Goal: Task Accomplishment & Management: Manage account settings

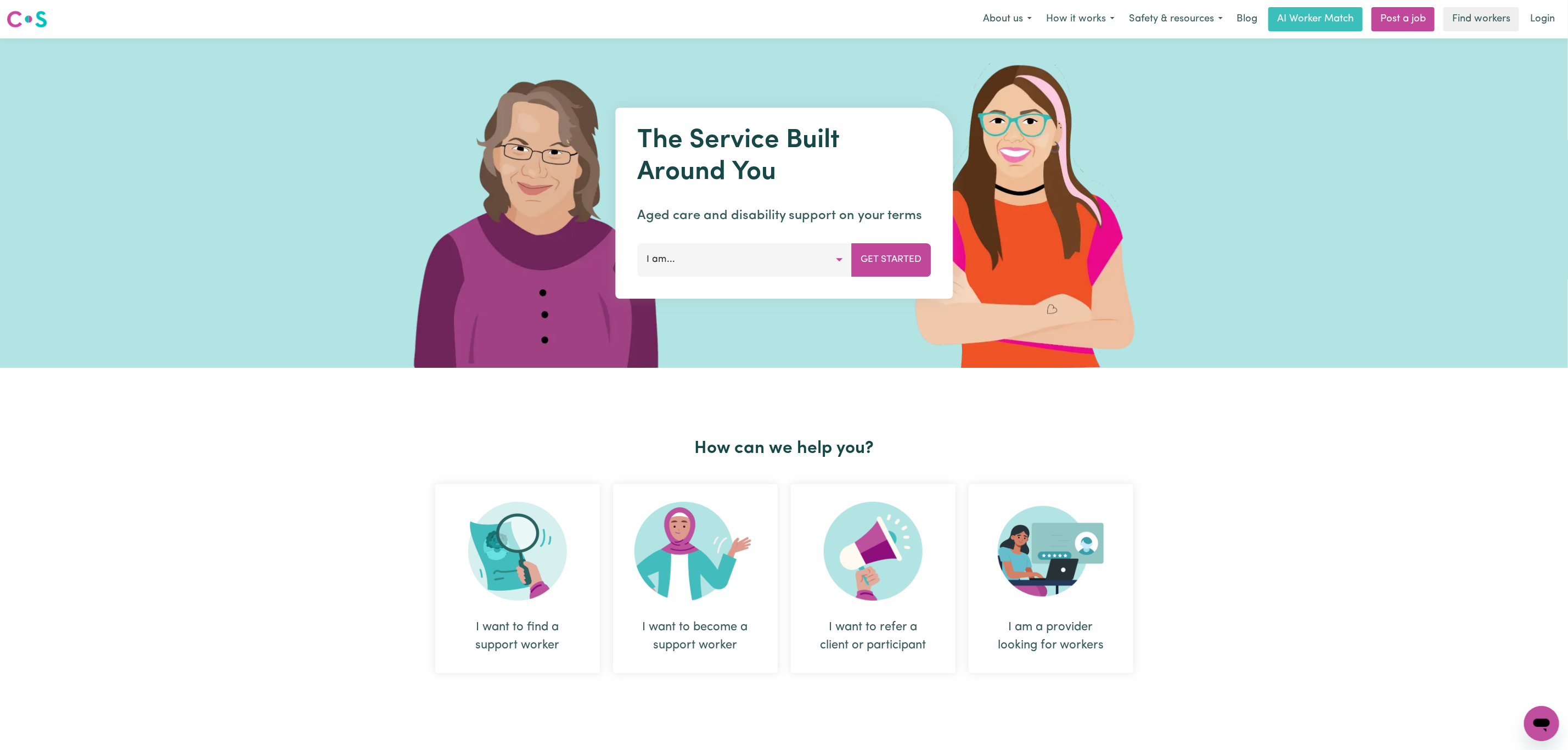
click at [1553, 18] on link "Login" at bounding box center [1542, 19] width 38 height 24
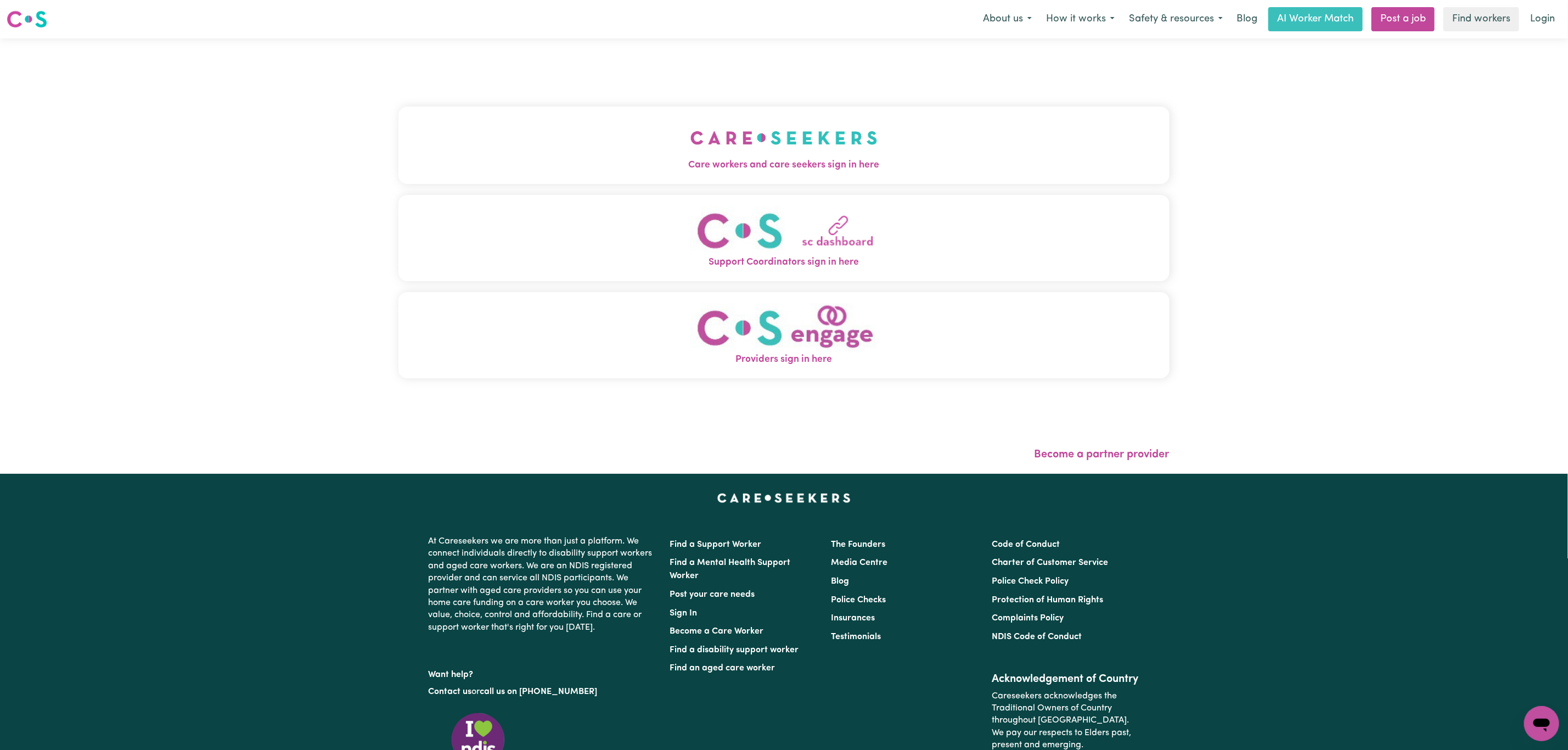
drag, startPoint x: 746, startPoint y: 75, endPoint x: 738, endPoint y: 92, distance: 18.8
click at [745, 75] on div "Care workers and care seekers sign in here Support Coordinators sign in here Pr…" at bounding box center [784, 248] width 771 height 375
click at [726, 138] on img "Care workers and care seekers sign in here" at bounding box center [784, 138] width 187 height 41
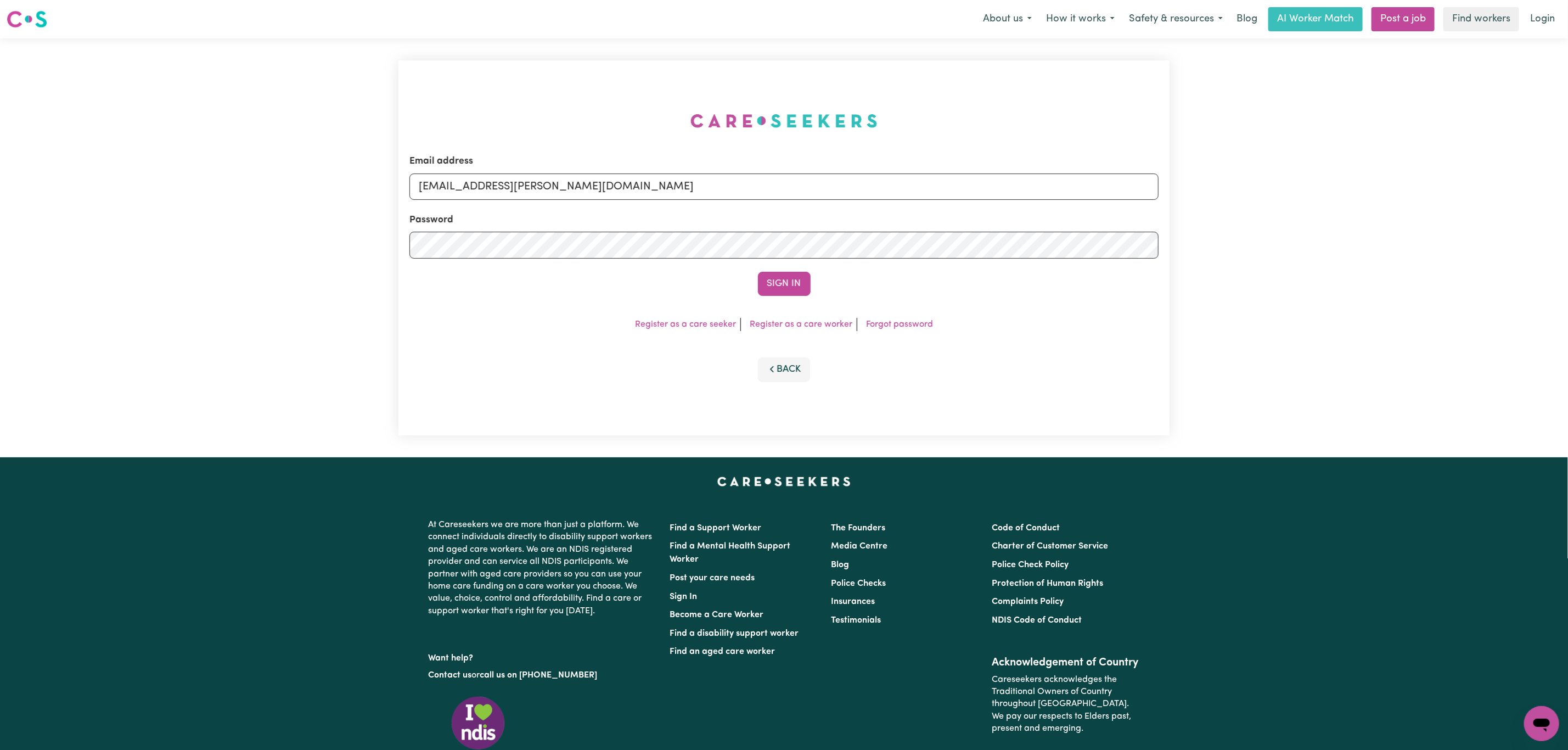
click at [622, 206] on form "Email address superuser~mikayla@careseekers.com.au Password Sign In" at bounding box center [784, 225] width 749 height 142
paste input "atimasaxena@hotmail.com"
drag, startPoint x: 478, startPoint y: 193, endPoint x: 781, endPoint y: 196, distance: 303.0
click at [781, 196] on input "superuser~mikayla@careseekers.com.au" at bounding box center [784, 187] width 749 height 26
type input "superuser~atimasaxena@hotmail.com"
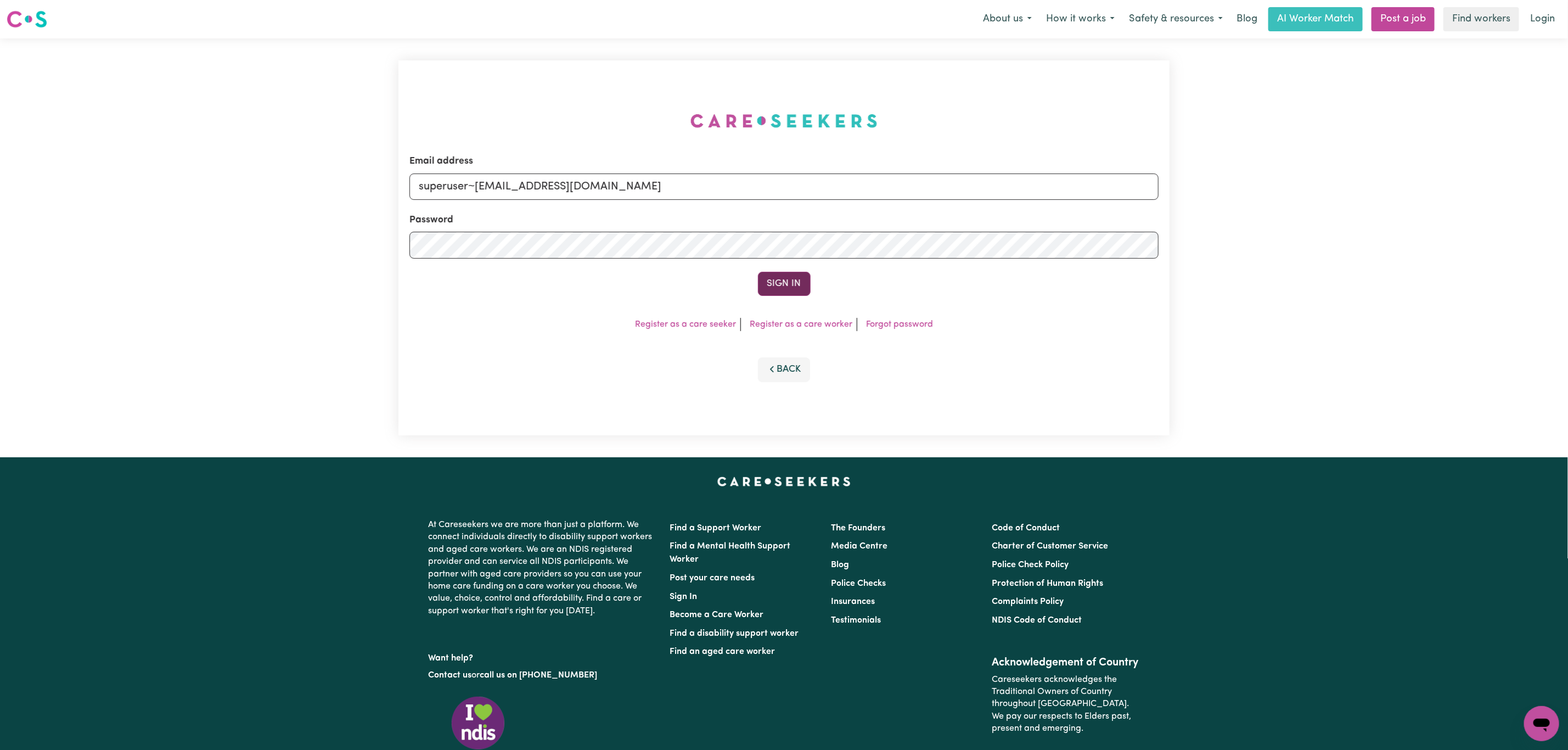
click at [786, 272] on button "Sign In" at bounding box center [784, 284] width 53 height 24
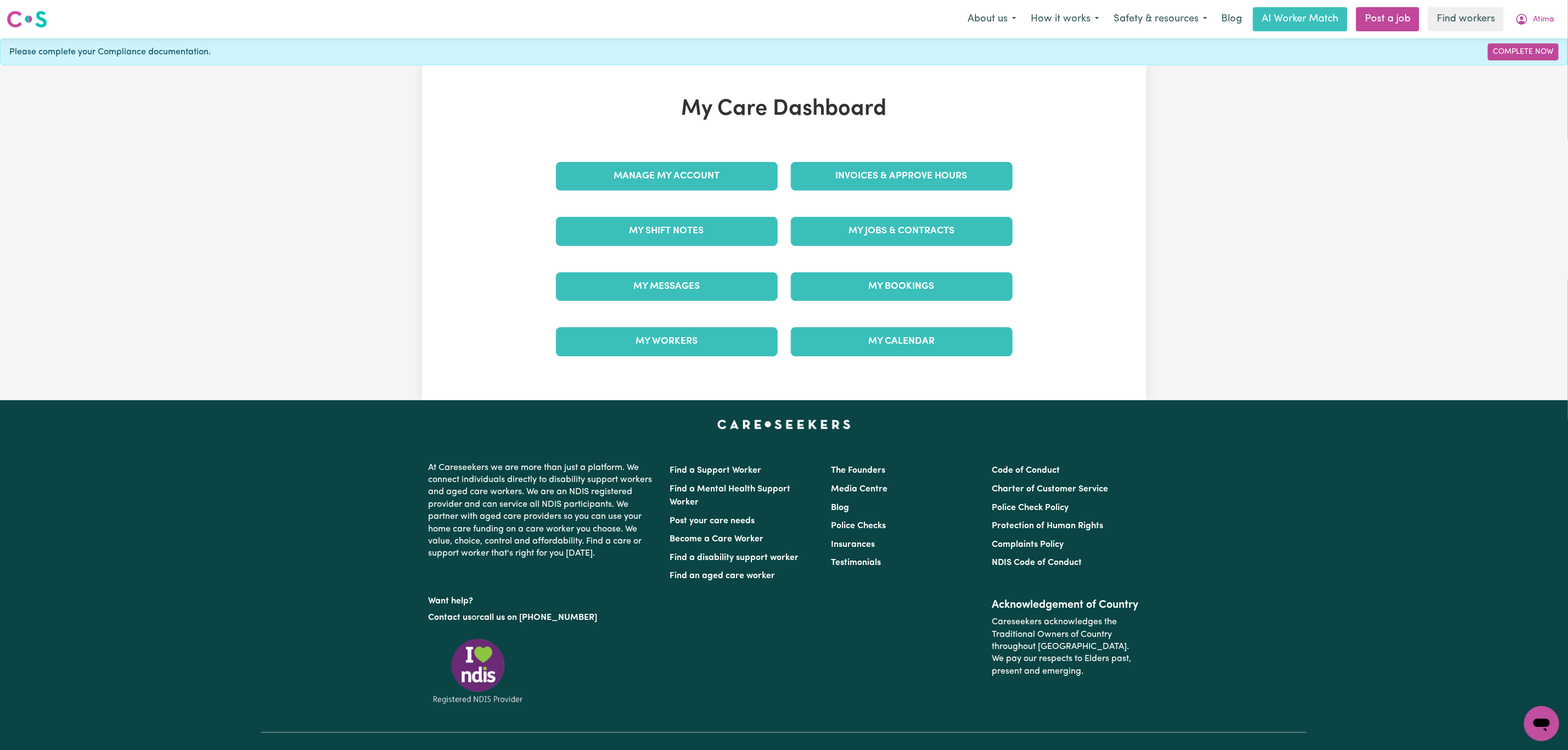
click at [700, 258] on div "My Shift Notes" at bounding box center [667, 231] width 235 height 55
click at [703, 284] on link "My Messages" at bounding box center [667, 287] width 222 height 29
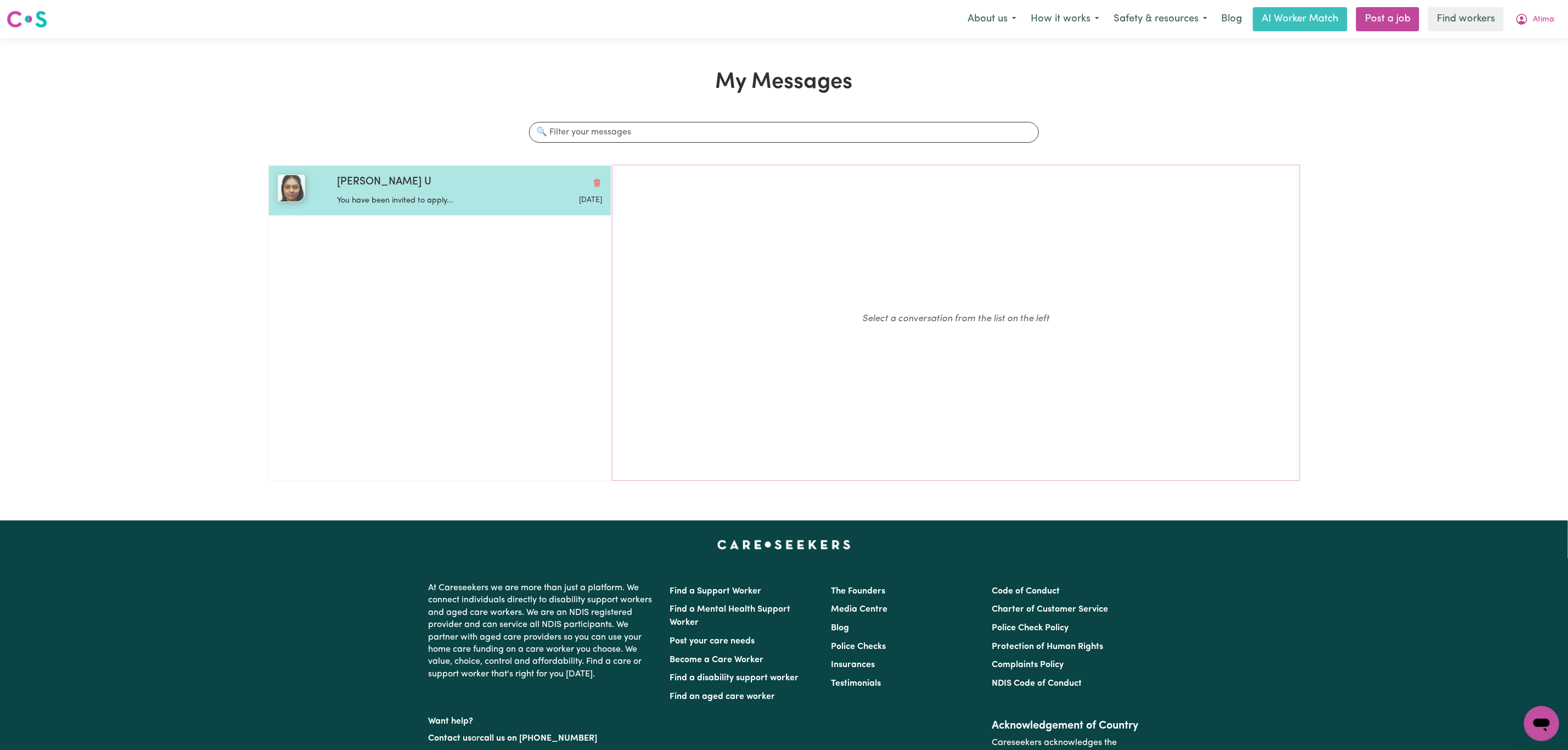
click at [475, 200] on p "You have been invited to apply..." at bounding box center [425, 201] width 177 height 12
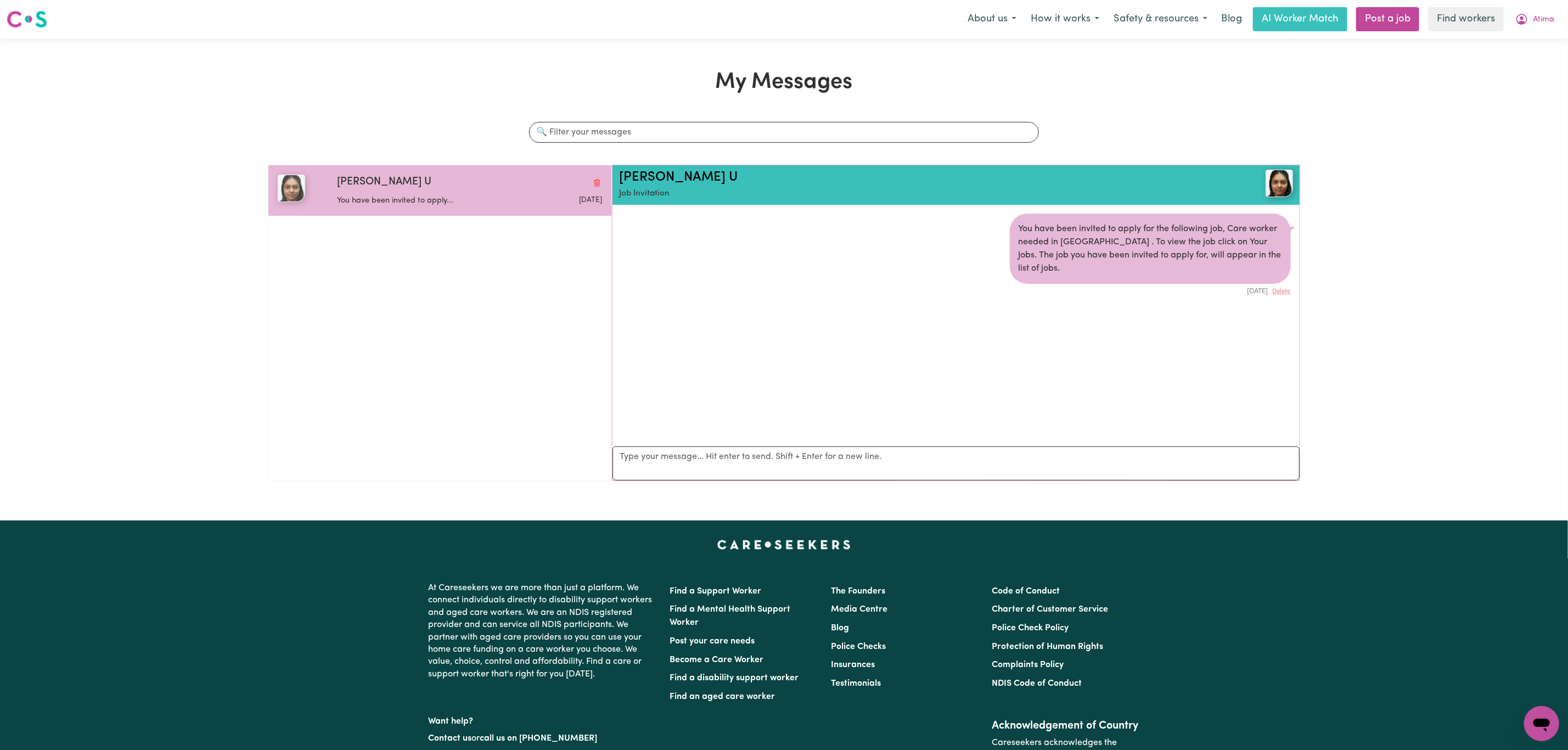
scroll to position [7, 0]
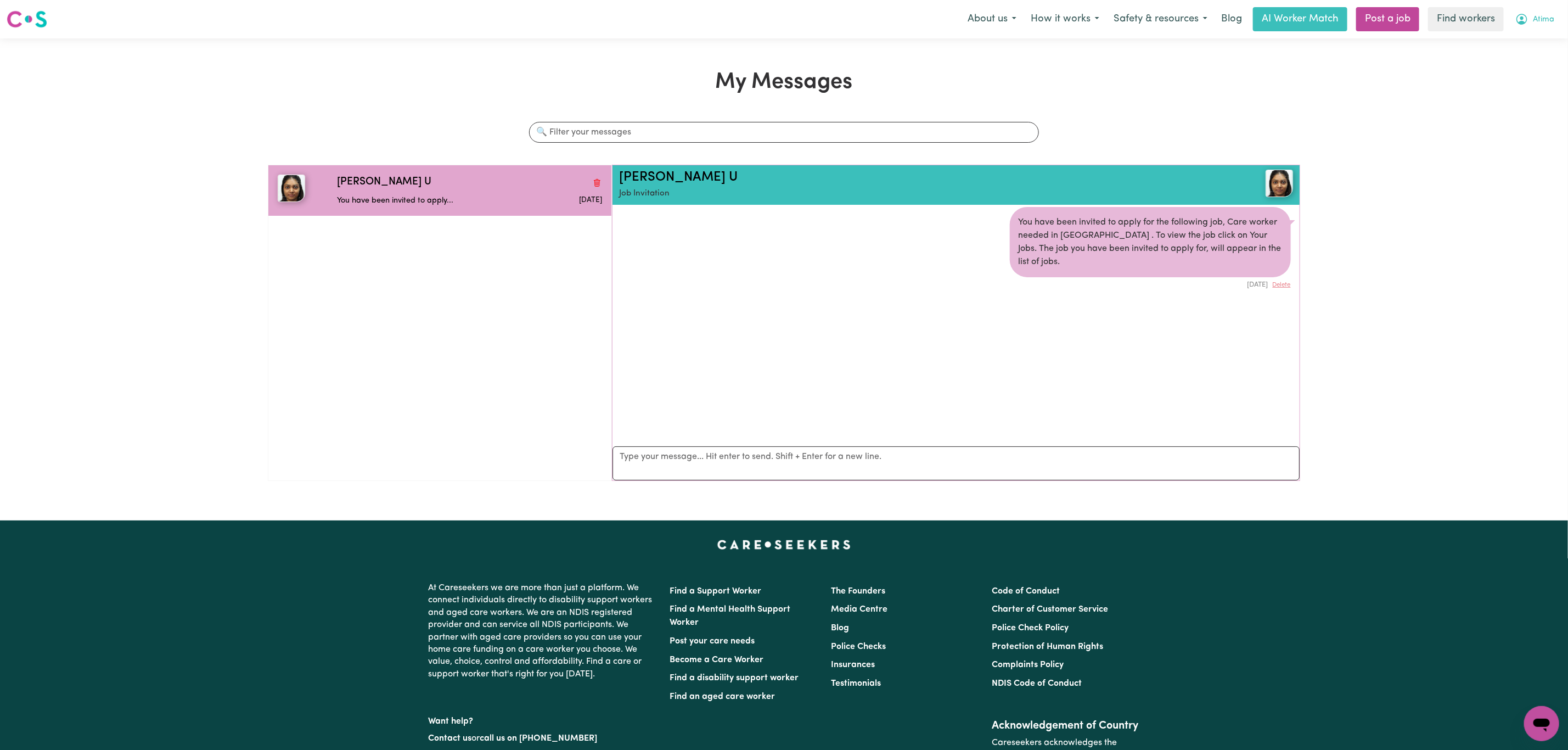
click at [1531, 17] on button "Atima" at bounding box center [1535, 19] width 54 height 23
click at [1526, 37] on link "My Dashboard" at bounding box center [1517, 43] width 87 height 21
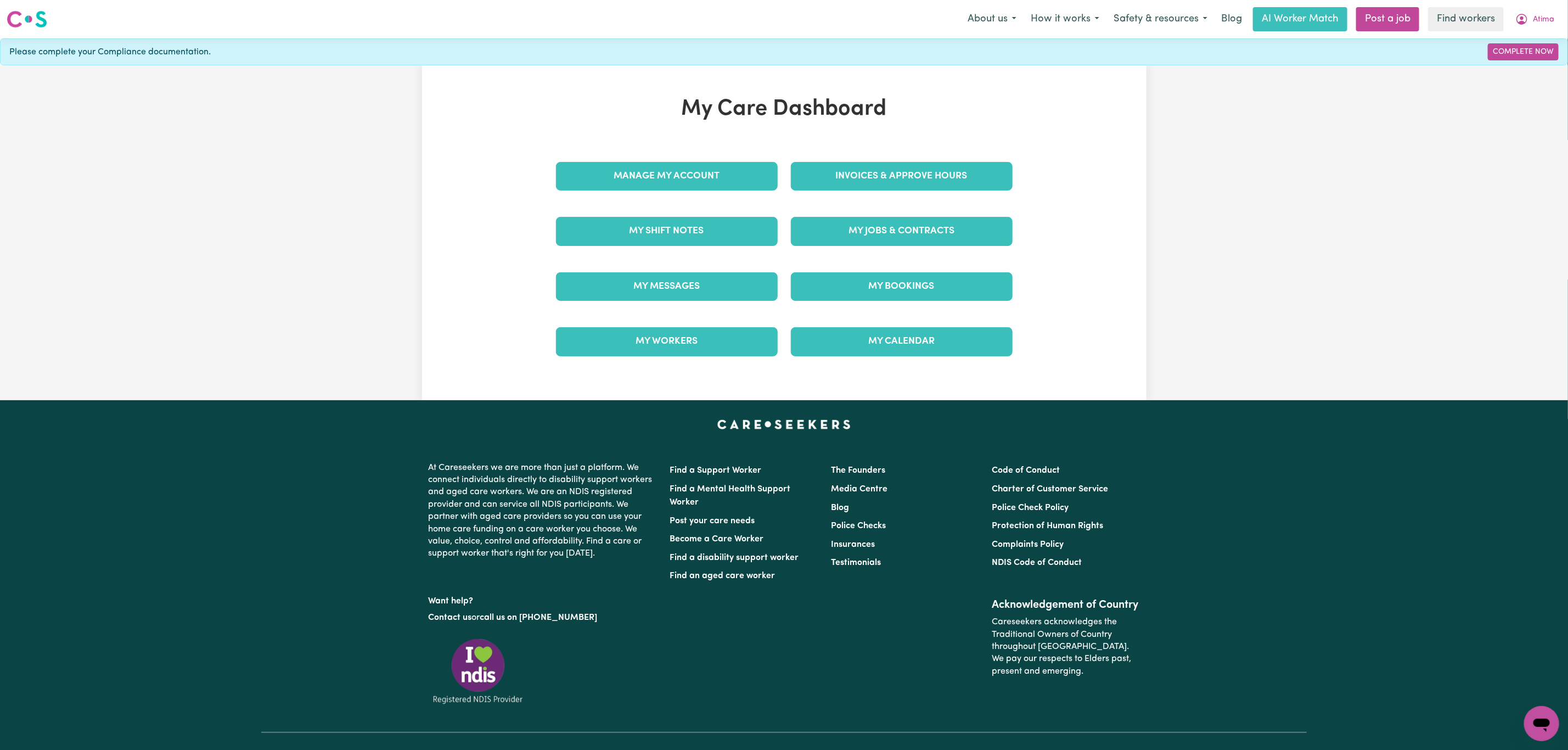
click at [873, 251] on div "My Jobs & Contracts" at bounding box center [901, 231] width 235 height 55
click at [876, 226] on link "My Jobs & Contracts" at bounding box center [902, 231] width 222 height 29
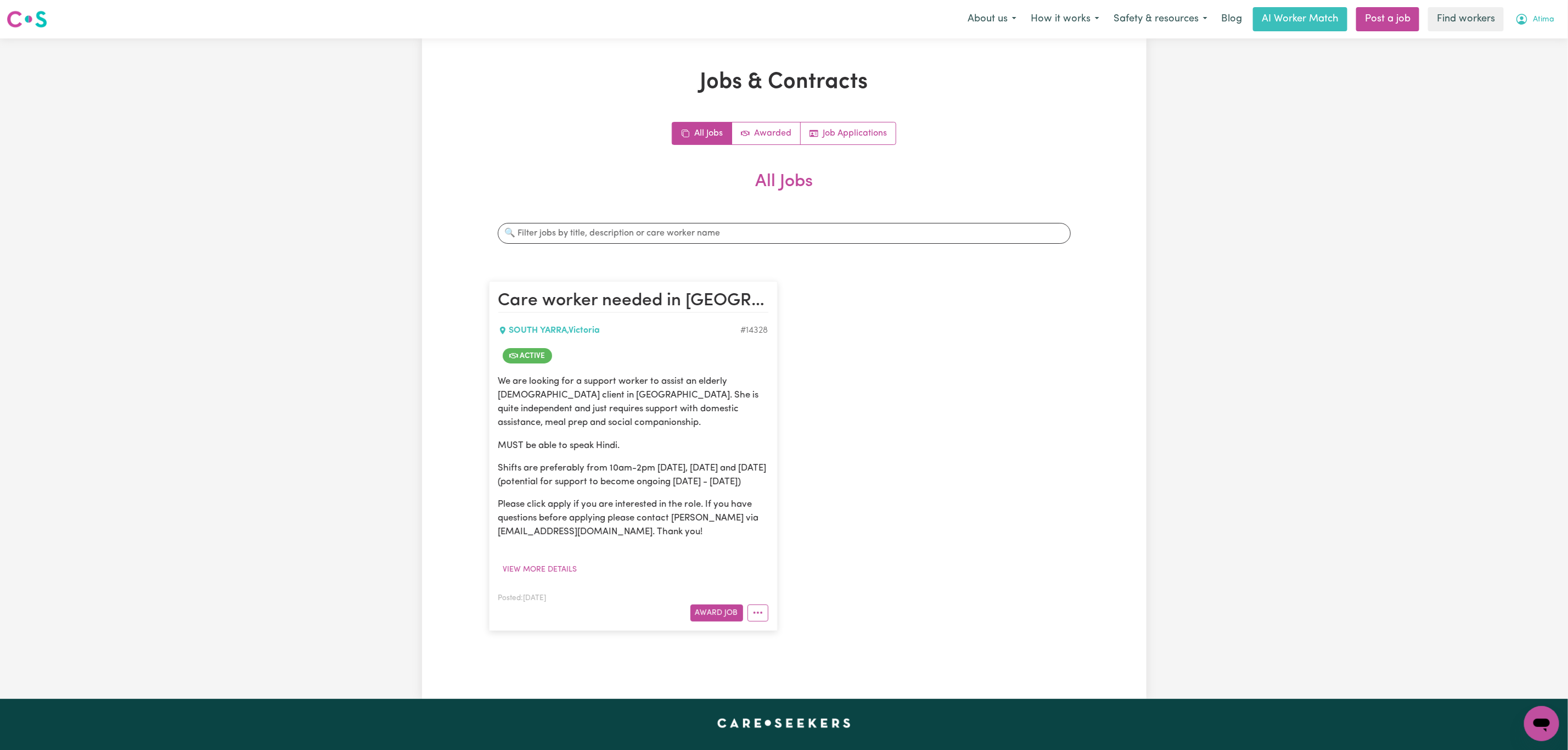
click at [1548, 29] on button "Atima" at bounding box center [1535, 19] width 54 height 23
click at [1530, 61] on link "Logout" at bounding box center [1517, 63] width 87 height 21
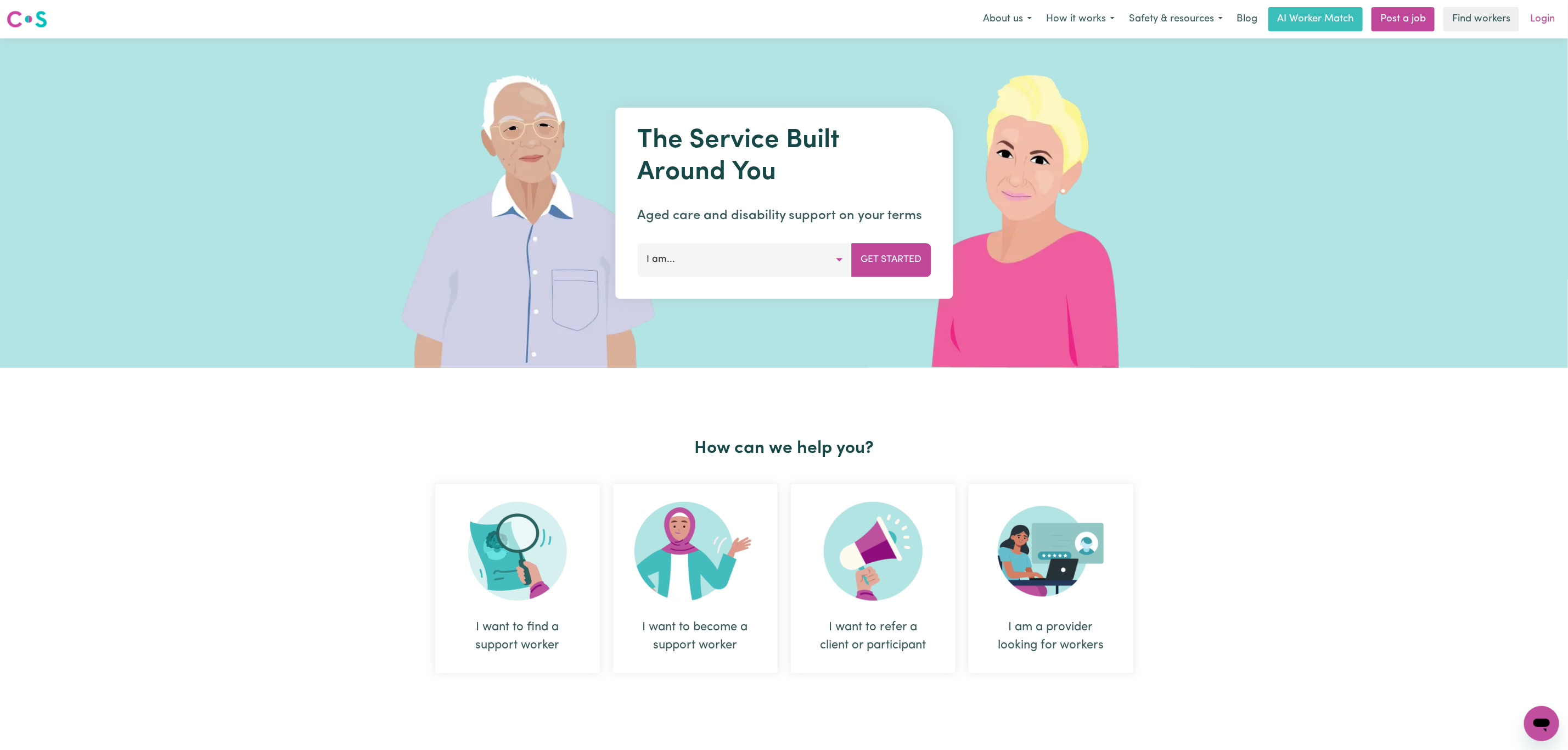
click at [1535, 15] on link "Login" at bounding box center [1542, 19] width 38 height 24
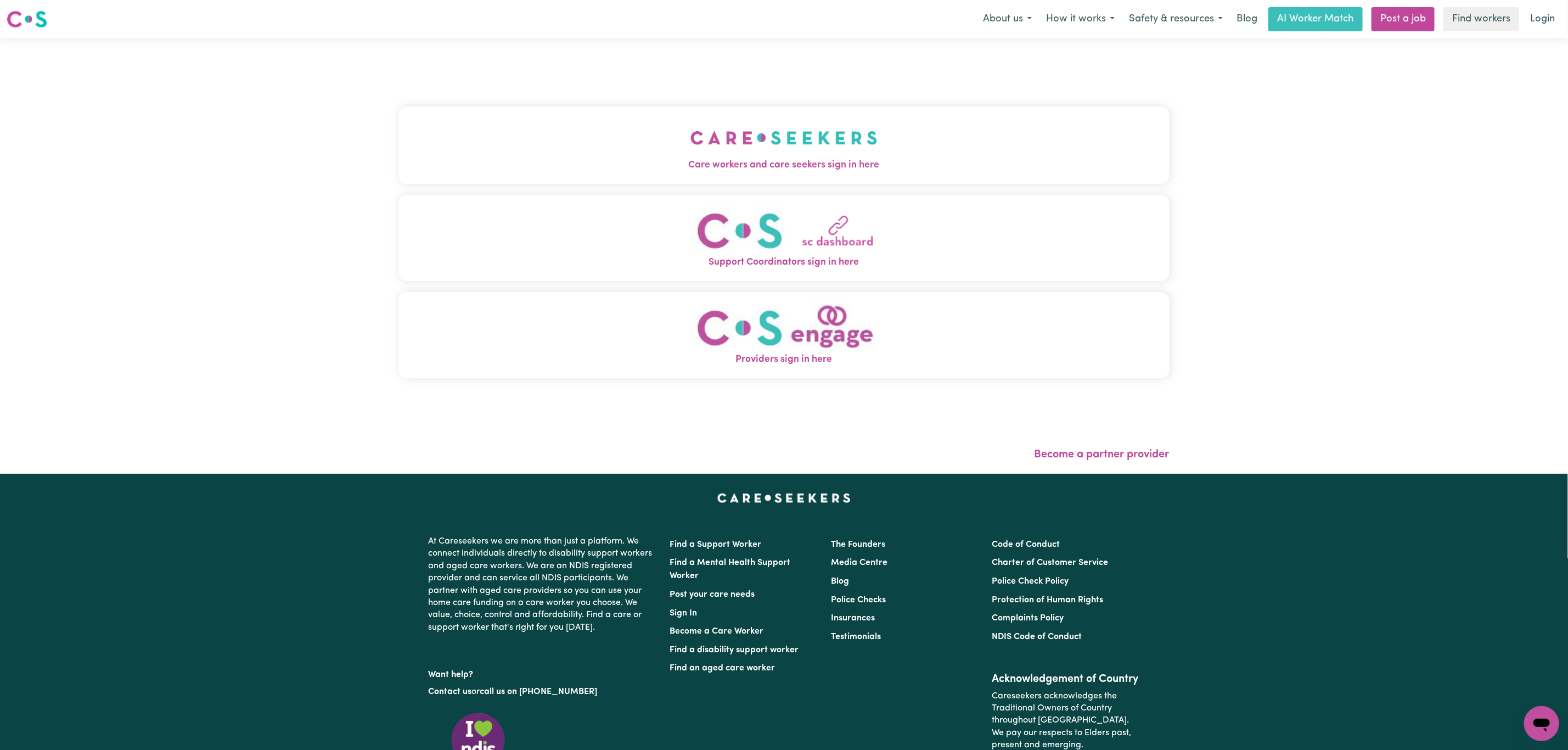
click at [465, 147] on button "Care workers and care seekers sign in here" at bounding box center [784, 145] width 771 height 77
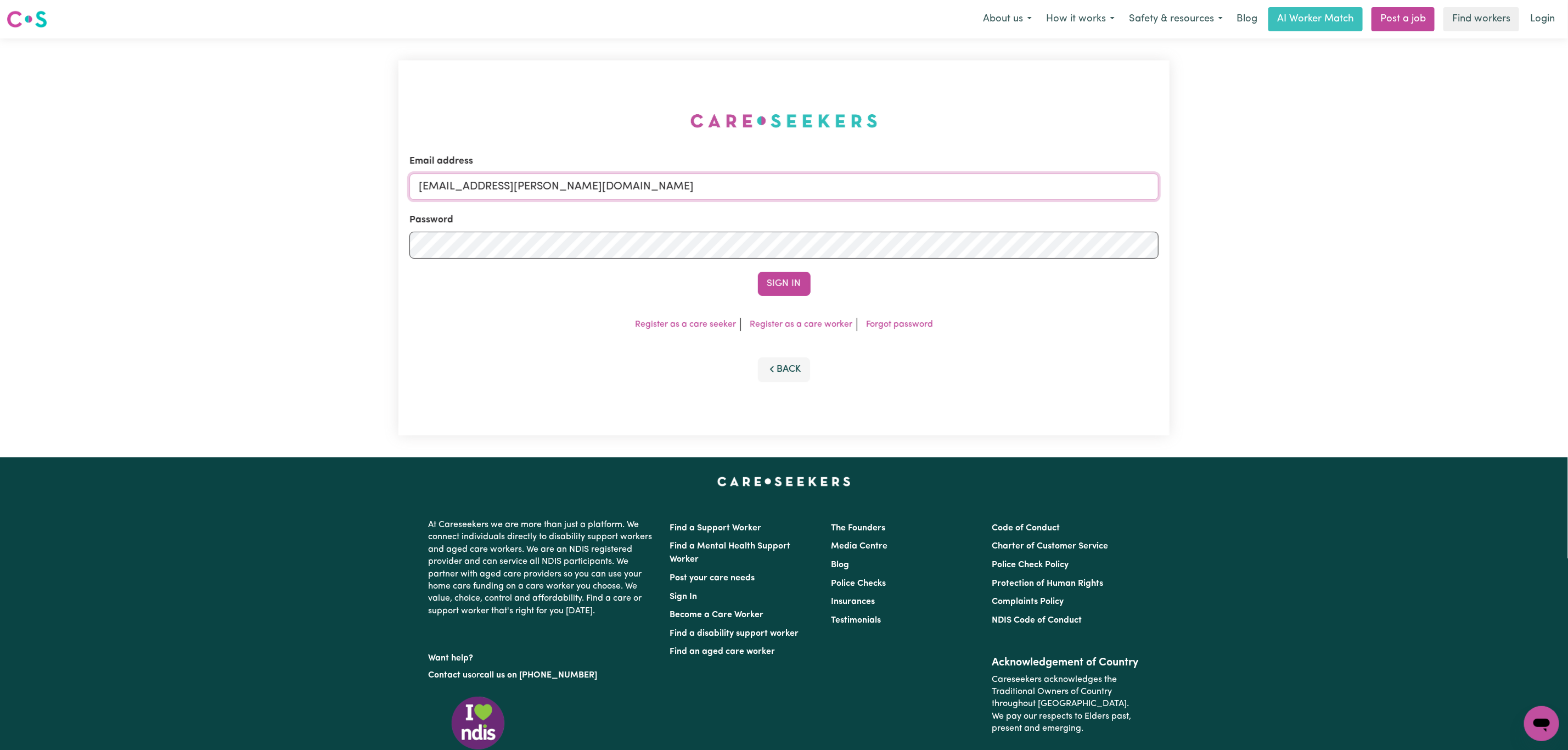
drag, startPoint x: 456, startPoint y: 187, endPoint x: 470, endPoint y: 186, distance: 14.0
click at [456, 187] on input "superuser~mikayla@careseekers.com.au" at bounding box center [784, 187] width 749 height 26
drag, startPoint x: 476, startPoint y: 188, endPoint x: 791, endPoint y: 208, distance: 315.6
click at [791, 208] on form "Email address superuser~mikayla@careseekers.com.au Password Sign In" at bounding box center [784, 225] width 749 height 142
paste input "beltranrt@gmail.com"
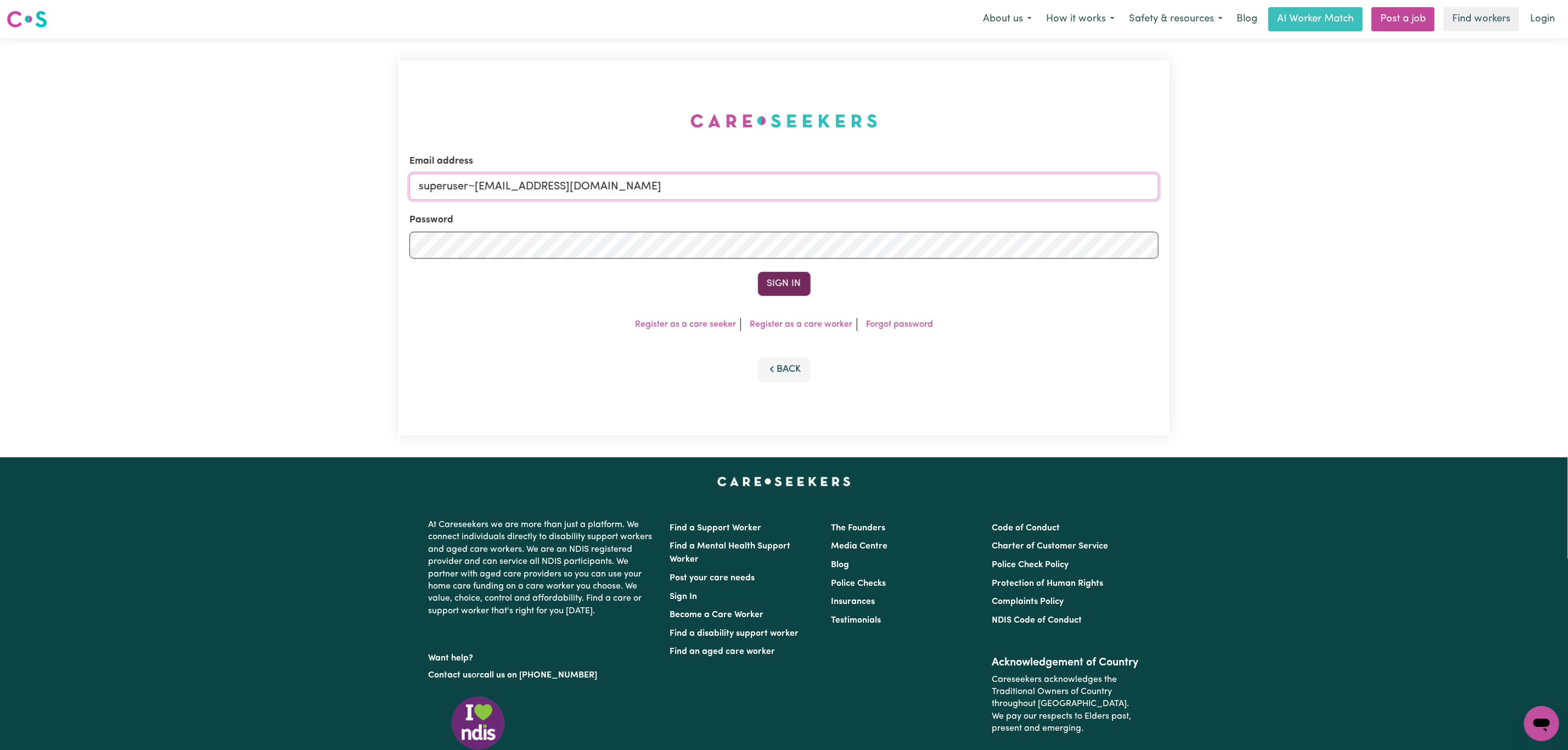
type input "superuser~beltranrt@gmail.com"
click at [794, 282] on button "Sign In" at bounding box center [784, 284] width 53 height 24
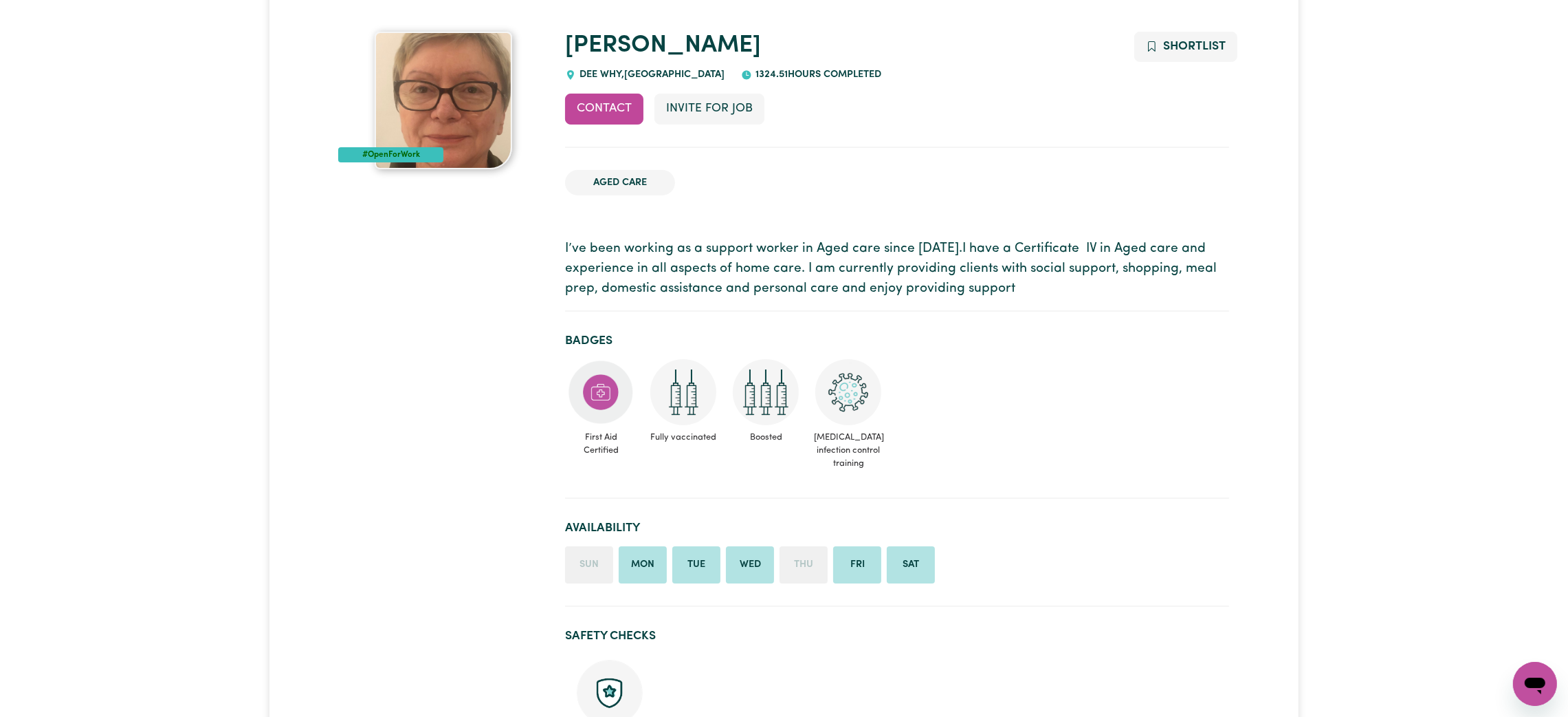
scroll to position [103, 0]
